Goal: Information Seeking & Learning: Learn about a topic

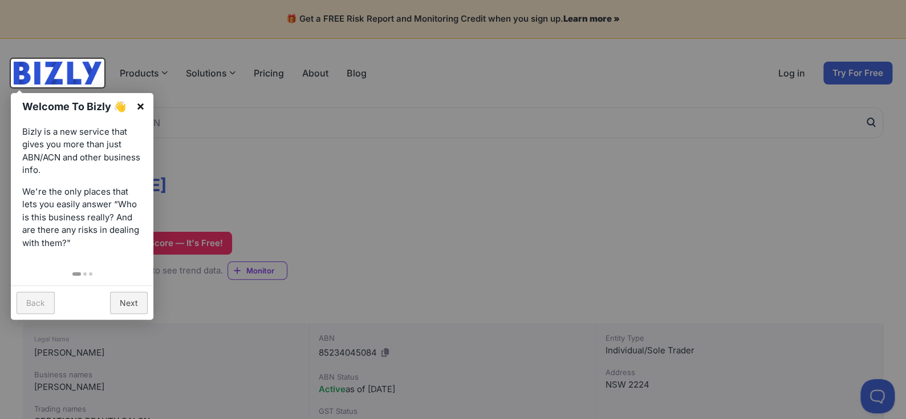
click at [142, 104] on link "×" at bounding box center [141, 106] width 26 height 26
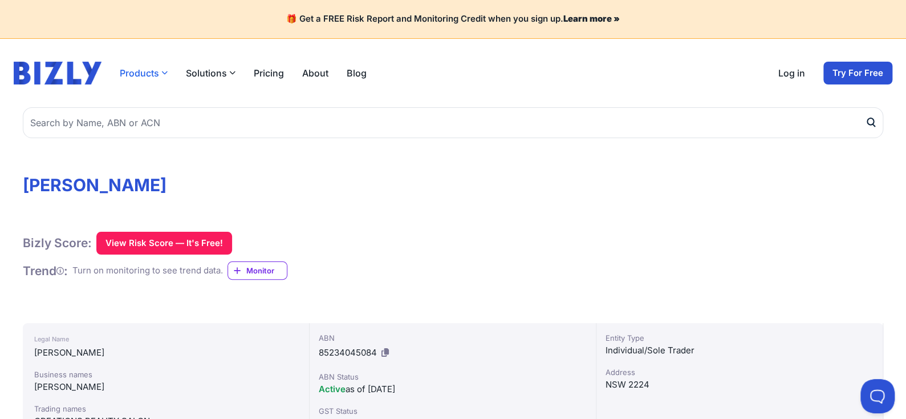
click at [155, 71] on button "Products" at bounding box center [144, 73] width 48 height 14
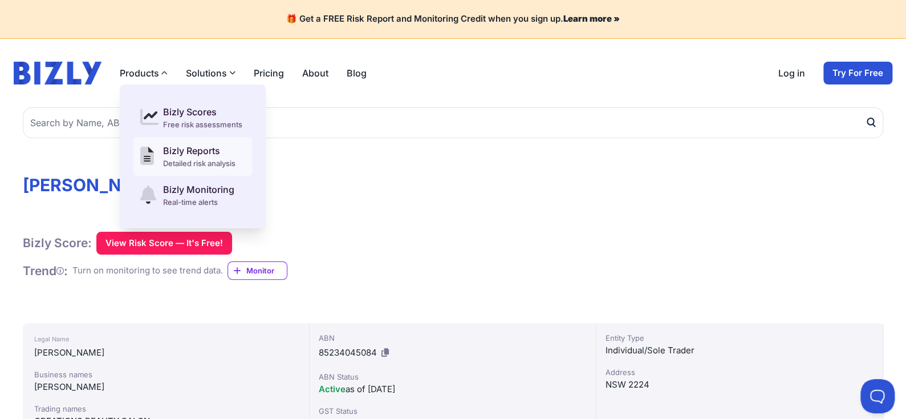
click at [233, 156] on div "Bizly Reports" at bounding box center [199, 151] width 72 height 14
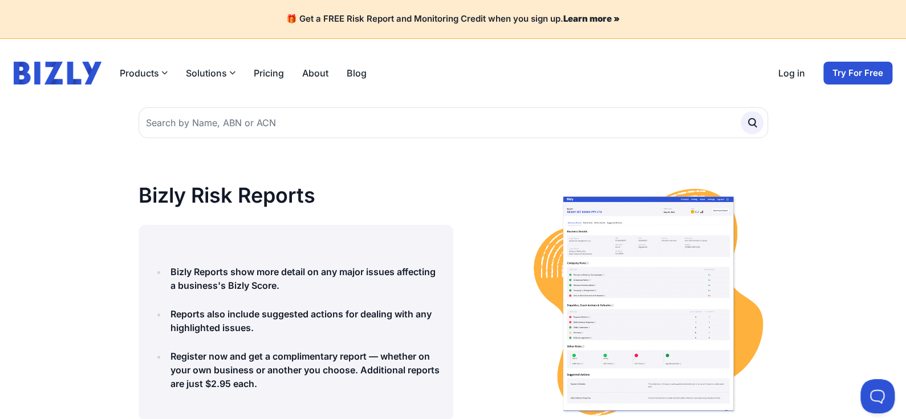
click at [260, 73] on link "Pricing" at bounding box center [269, 73] width 30 height 14
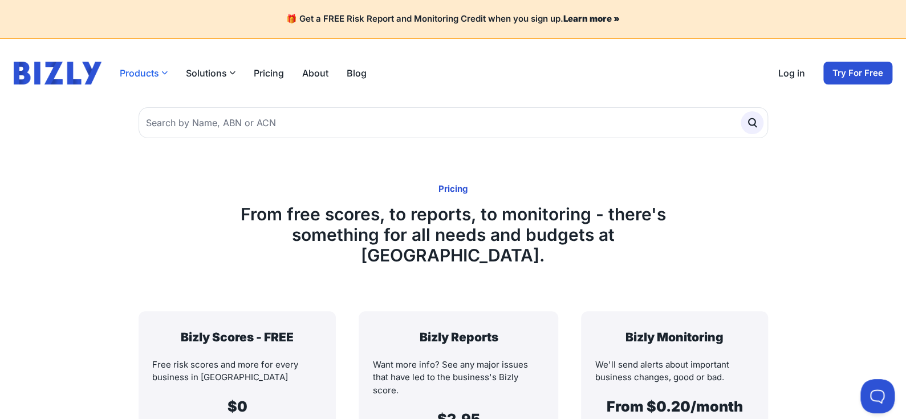
click at [157, 75] on button "Products" at bounding box center [144, 73] width 48 height 14
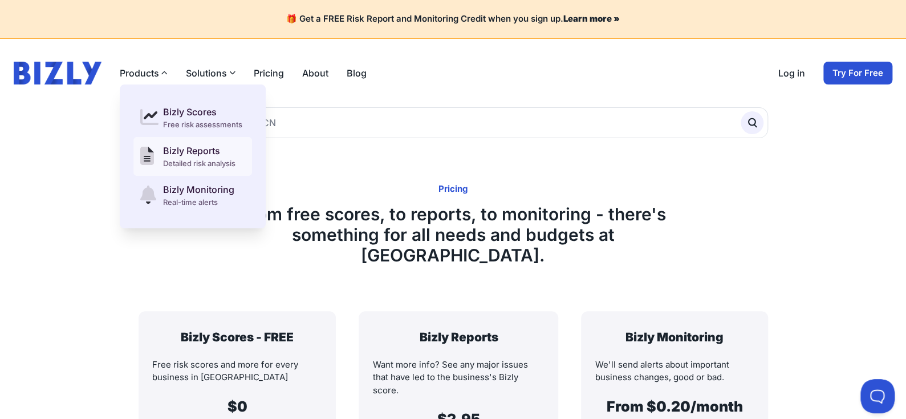
click at [189, 151] on div "Bizly Reports" at bounding box center [199, 151] width 72 height 14
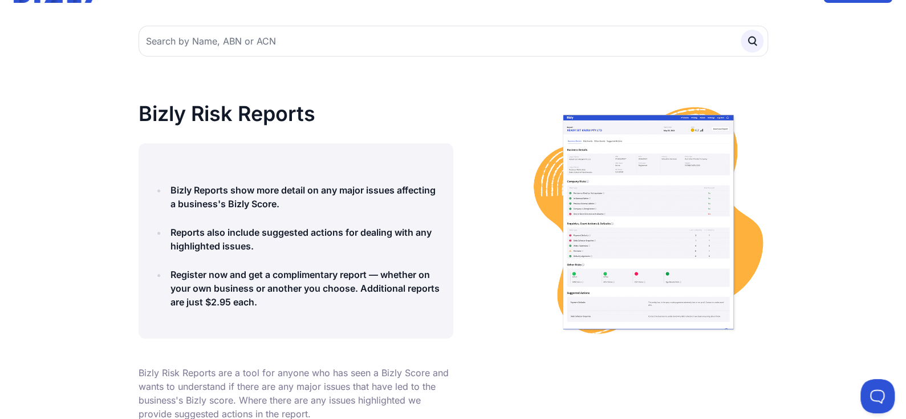
scroll to position [228, 0]
